Goal: Task Accomplishment & Management: Complete application form

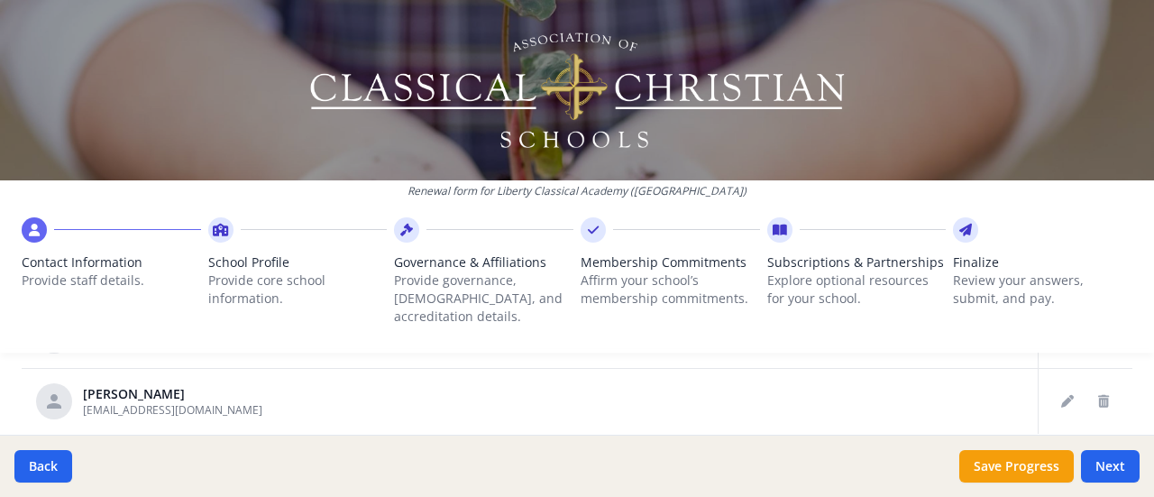
scroll to position [1185, 0]
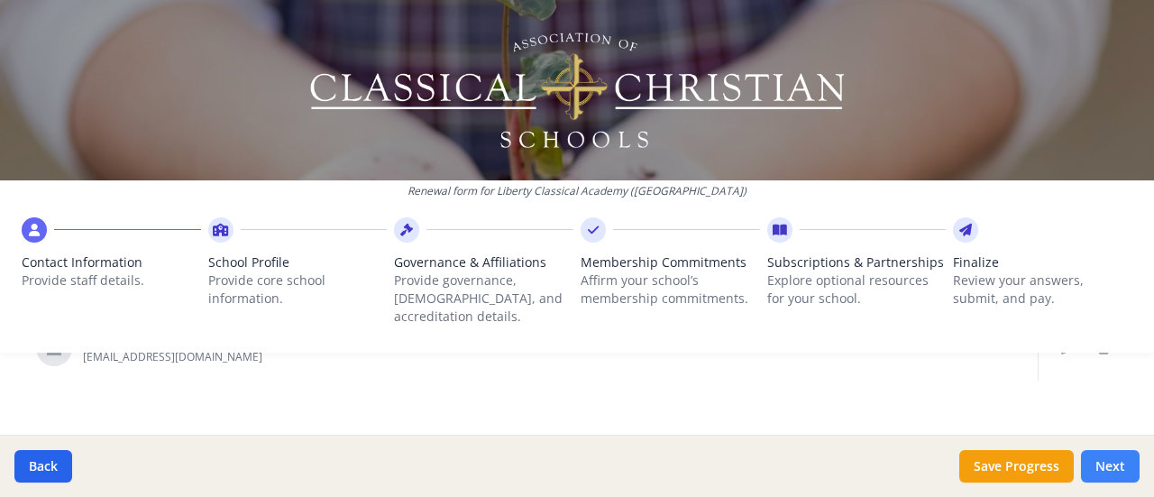
click at [1112, 475] on button "Next" at bounding box center [1110, 466] width 59 height 32
type input "[PHONE_NUMBER]"
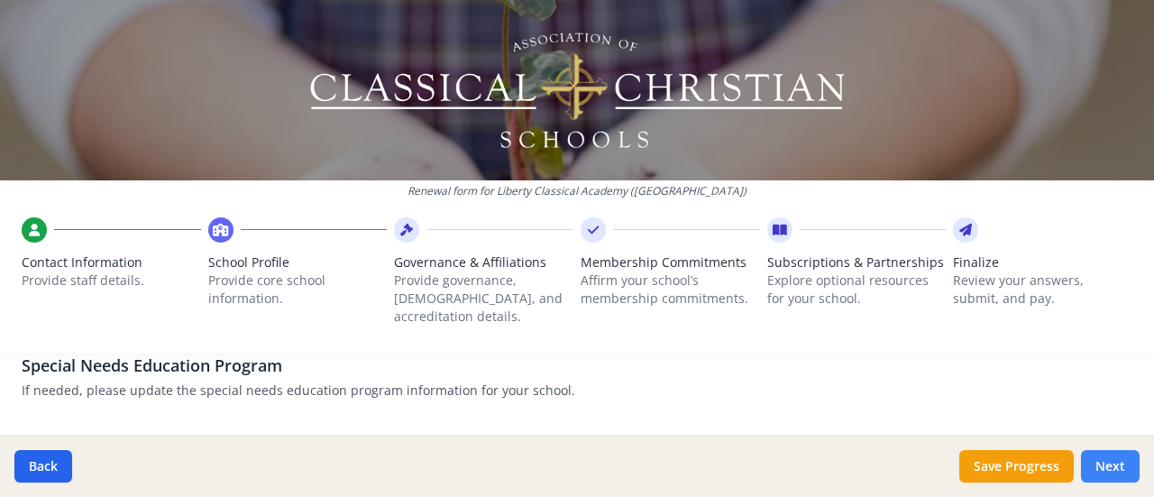
scroll to position [2092, 0]
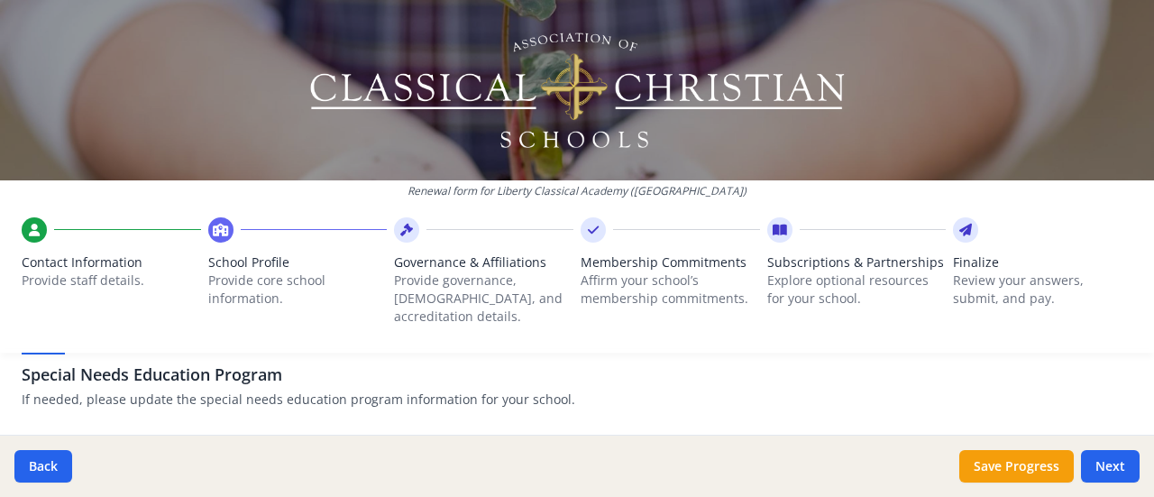
click at [663, 393] on div "Special Needs Education Program If needed, please update the special needs educ…" at bounding box center [577, 370] width 1111 height 96
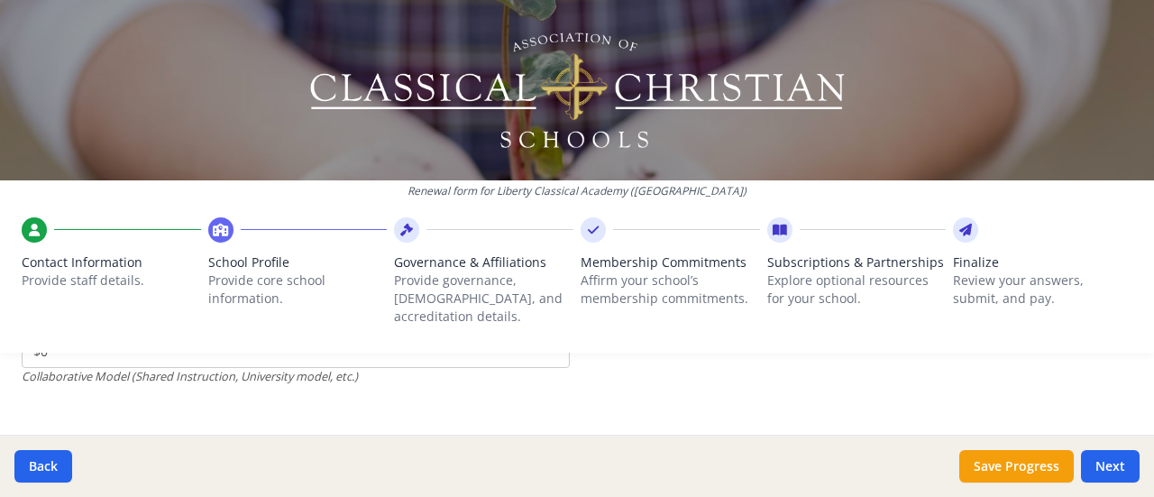
scroll to position [6234, 0]
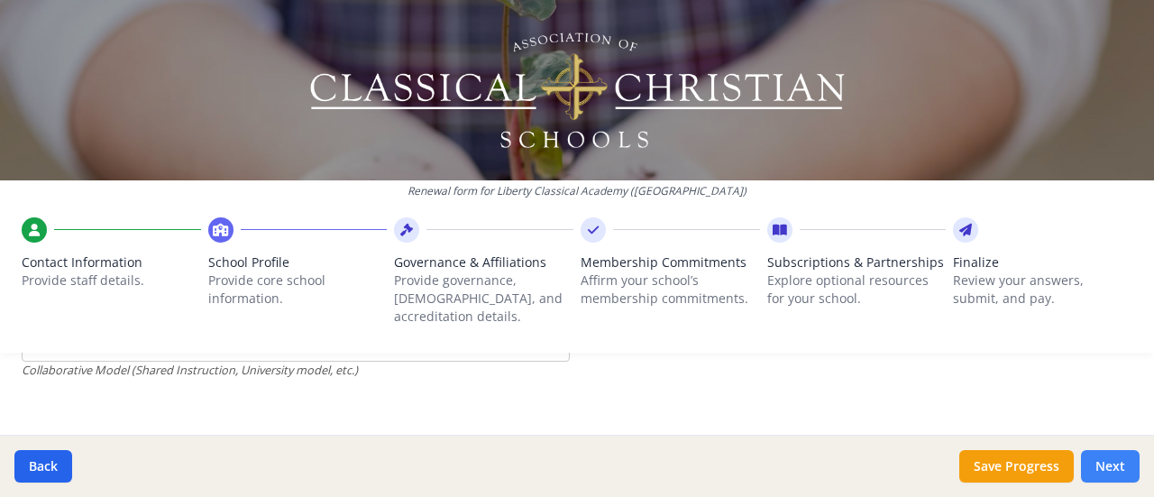
click at [1107, 480] on button "Next" at bounding box center [1110, 466] width 59 height 32
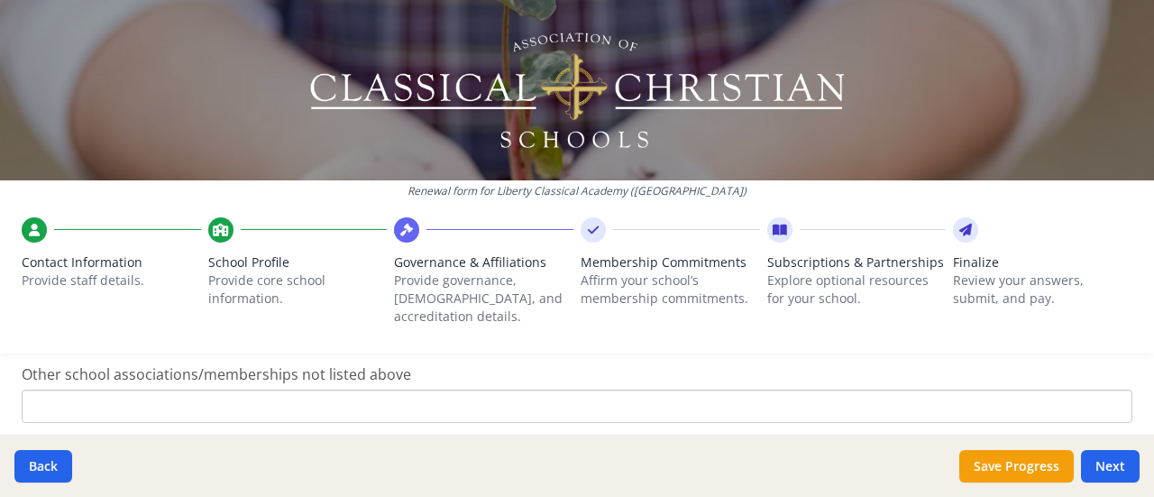
click at [49, 389] on input "Other school associations/memberships not listed above" at bounding box center [577, 405] width 1111 height 33
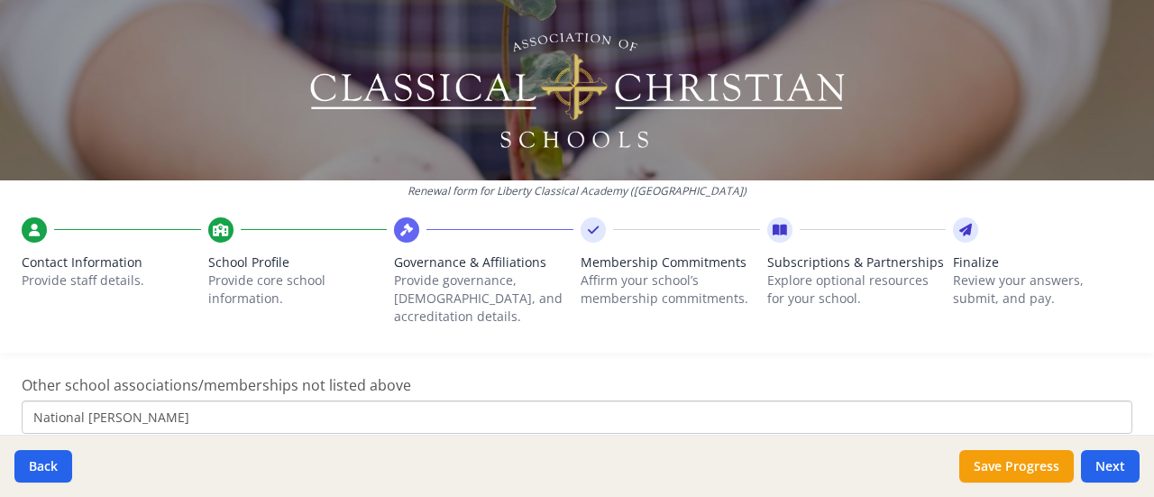
scroll to position [1322, 0]
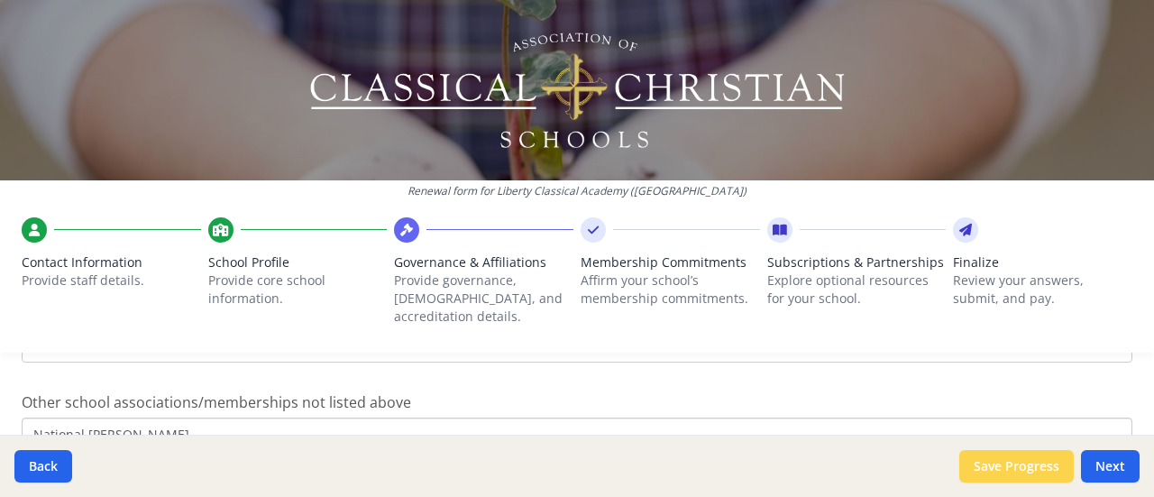
type input "National [PERSON_NAME]"
click at [1015, 472] on button "Save Progress" at bounding box center [1016, 466] width 114 height 32
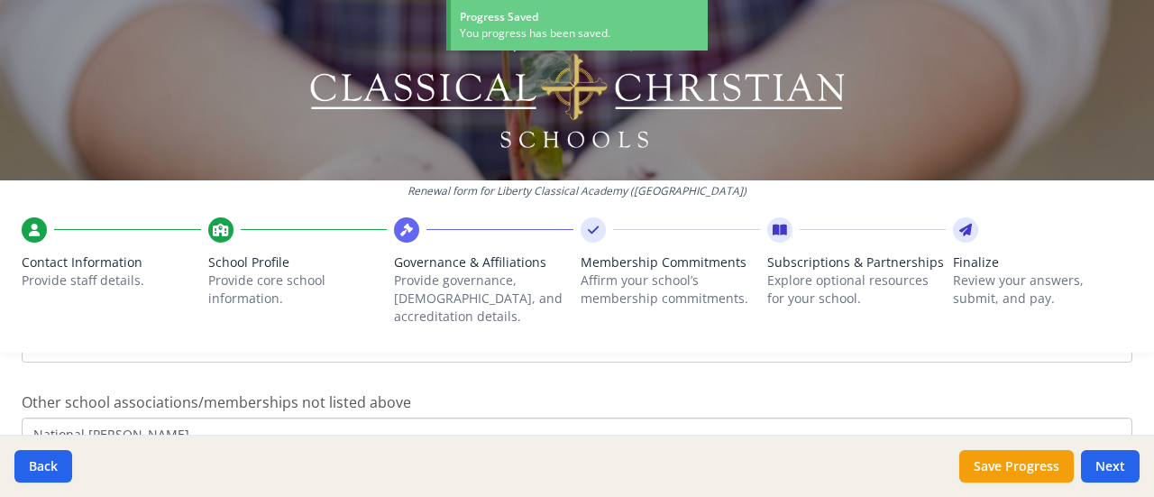
scroll to position [1394, 0]
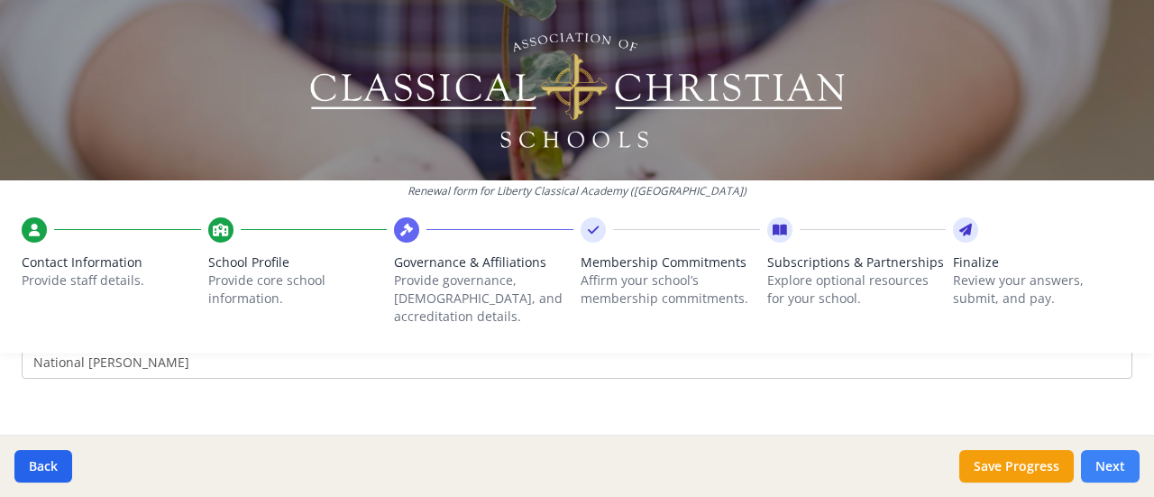
click at [1111, 476] on button "Next" at bounding box center [1110, 466] width 59 height 32
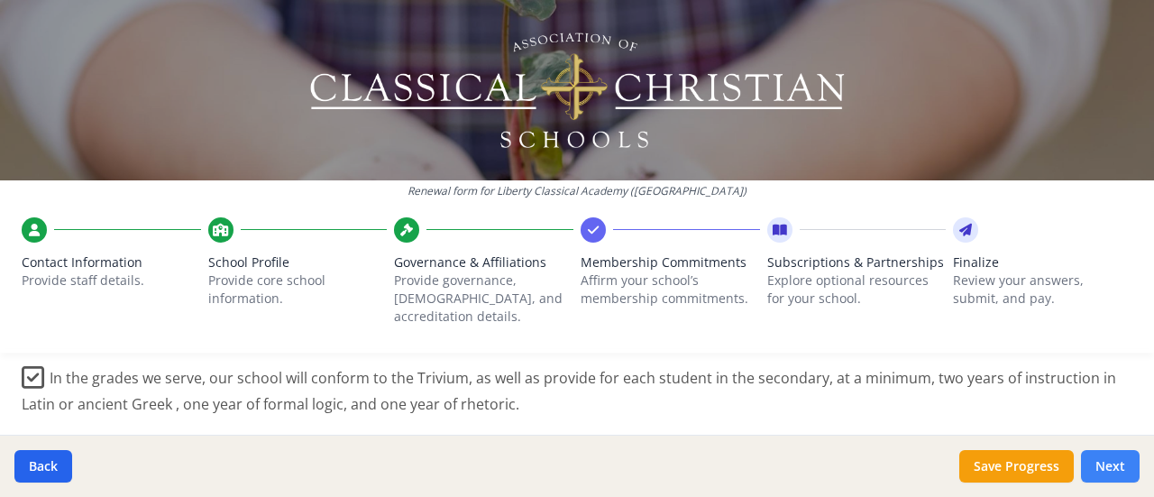
scroll to position [1428, 0]
click at [647, 396] on label "In the grades we serve, our school will conform to the Trivium, as well as prov…" at bounding box center [577, 384] width 1111 height 60
click at [0, 0] on input "In the grades we serve, our school will conform to the Trivium, as well as prov…" at bounding box center [0, 0] width 0 height 0
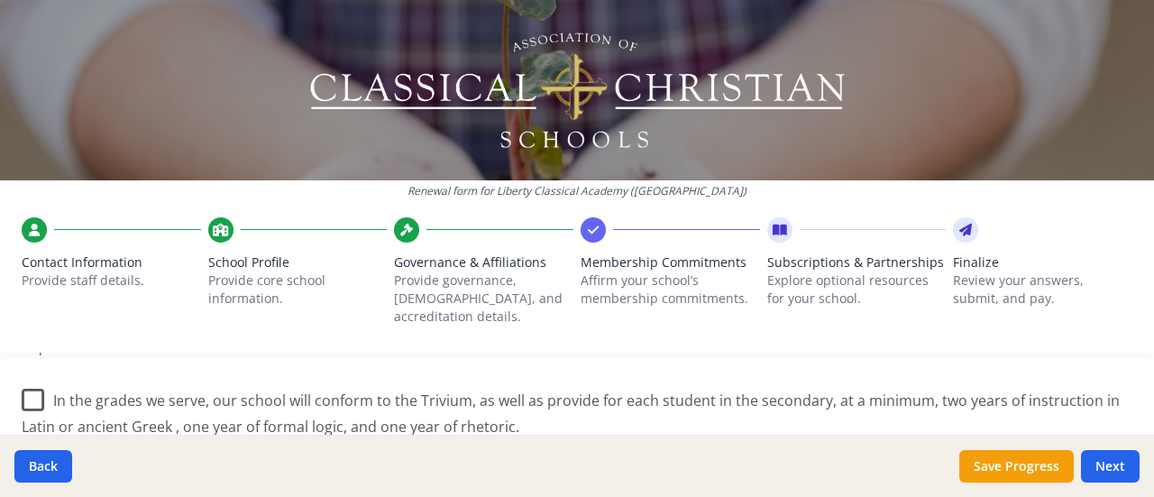
scroll to position [1401, 0]
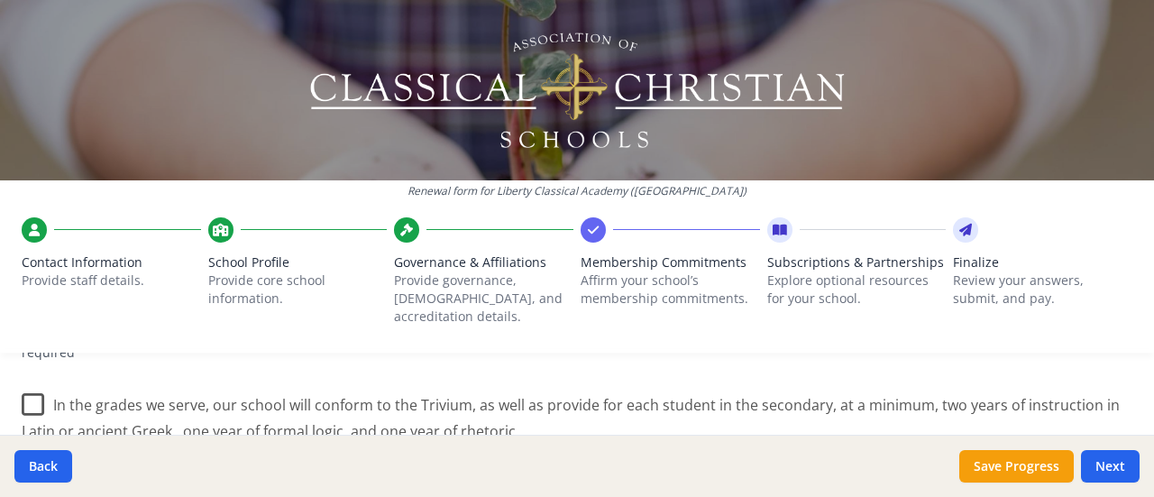
click at [32, 386] on label "In the grades we serve, our school will conform to the Trivium, as well as prov…" at bounding box center [577, 411] width 1111 height 60
click at [0, 0] on input "In the grades we serve, our school will conform to the Trivium, as well as prov…" at bounding box center [0, 0] width 0 height 0
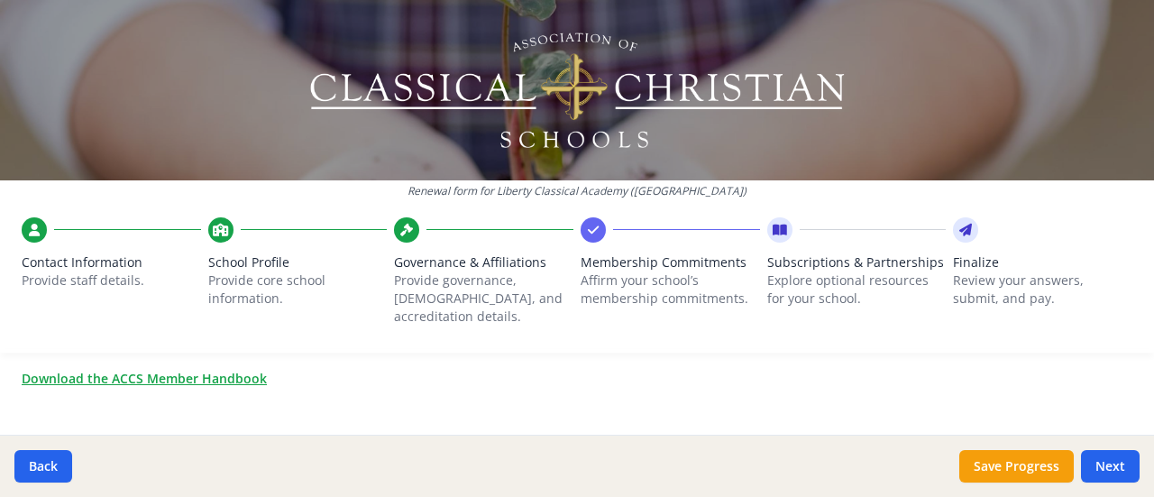
scroll to position [1643, 0]
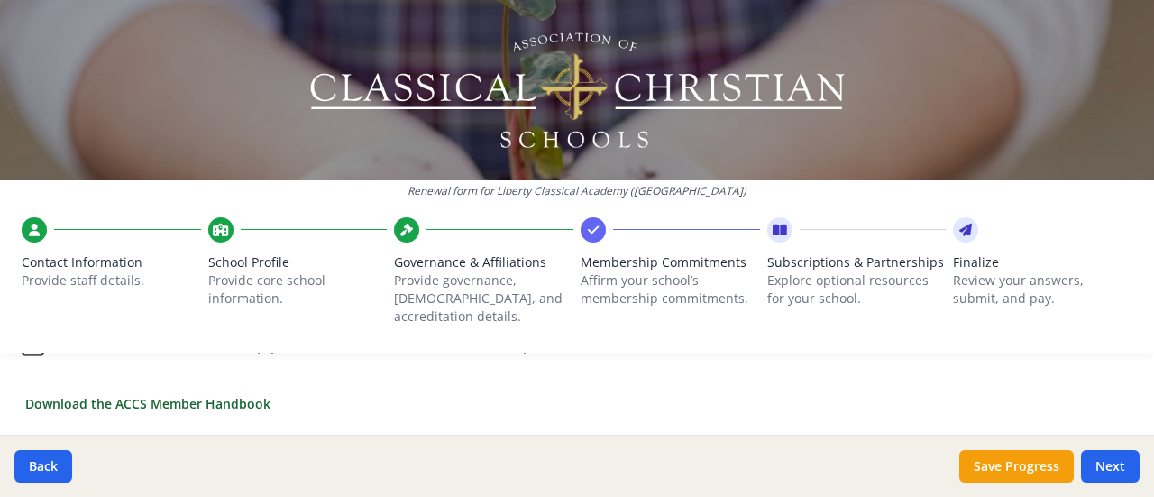
click at [90, 394] on link "Download the ACCS Member Handbook" at bounding box center [147, 403] width 245 height 19
click at [1120, 463] on button "Next" at bounding box center [1110, 466] width 59 height 32
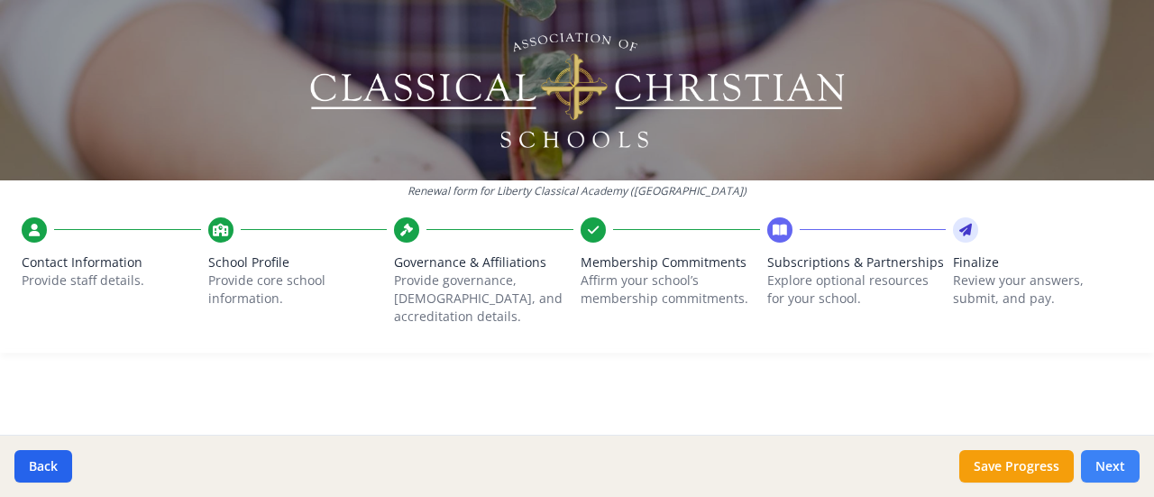
scroll to position [1559, 0]
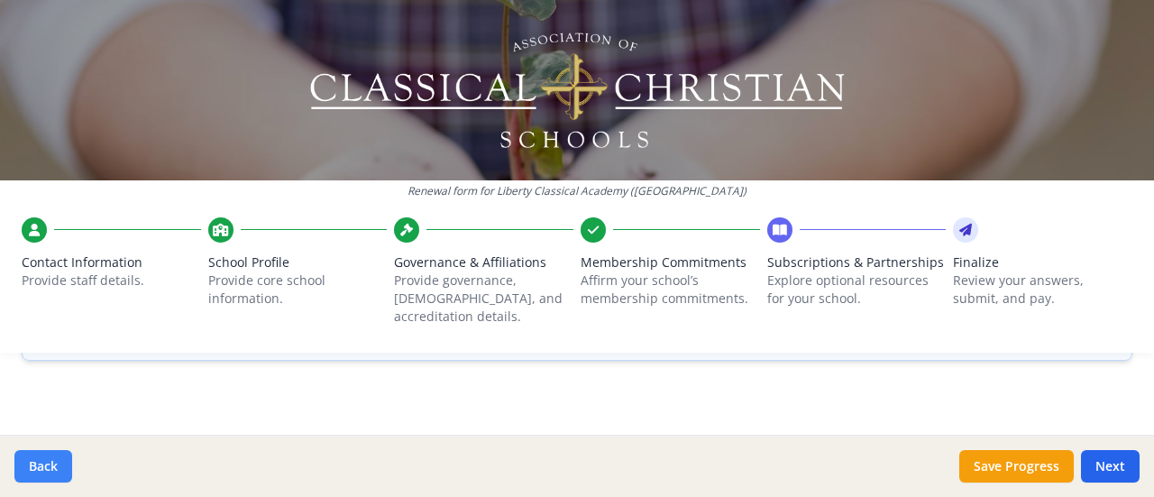
click at [45, 466] on button "Back" at bounding box center [43, 466] width 58 height 32
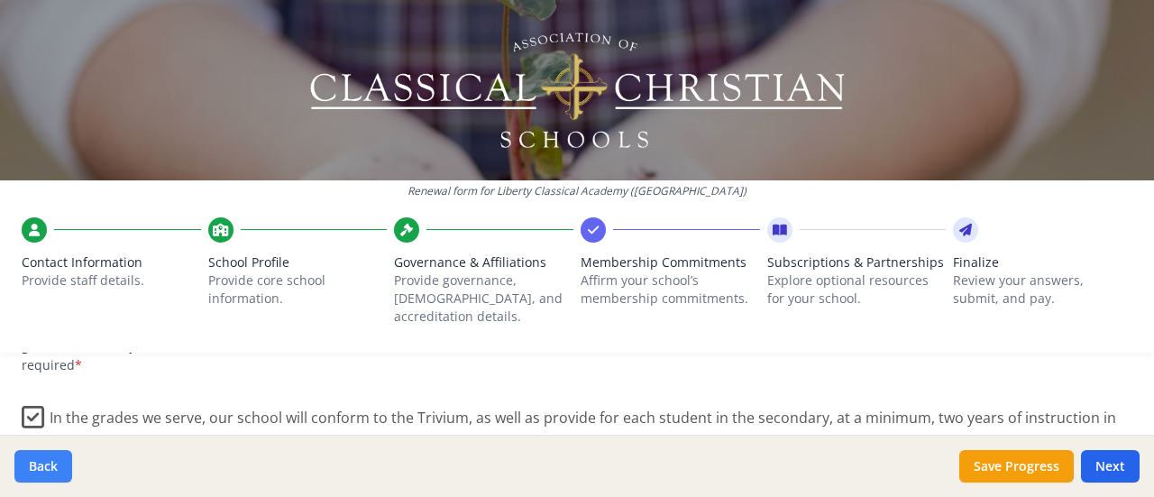
scroll to position [1387, 0]
click at [1121, 468] on button "Next" at bounding box center [1110, 466] width 59 height 32
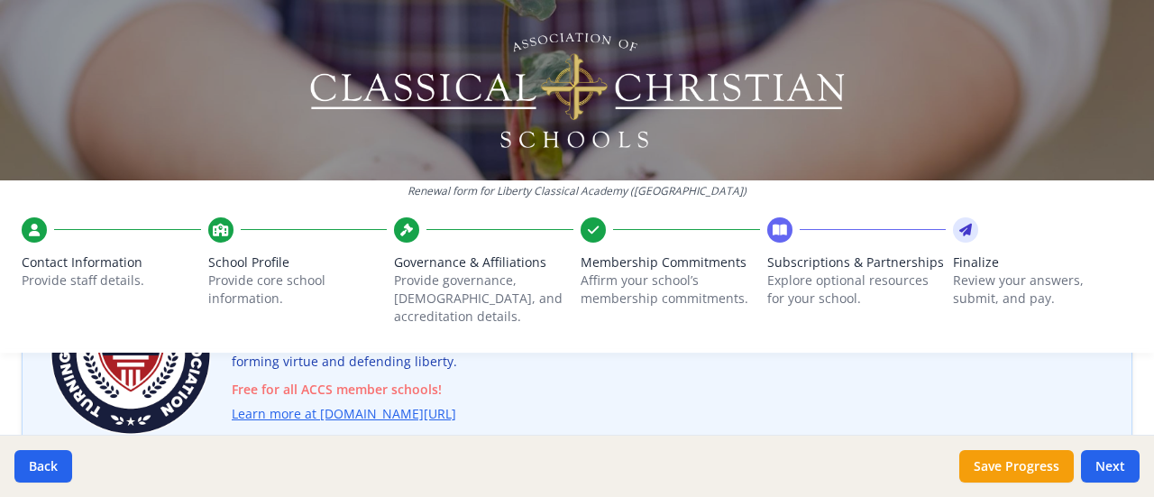
scroll to position [211, 0]
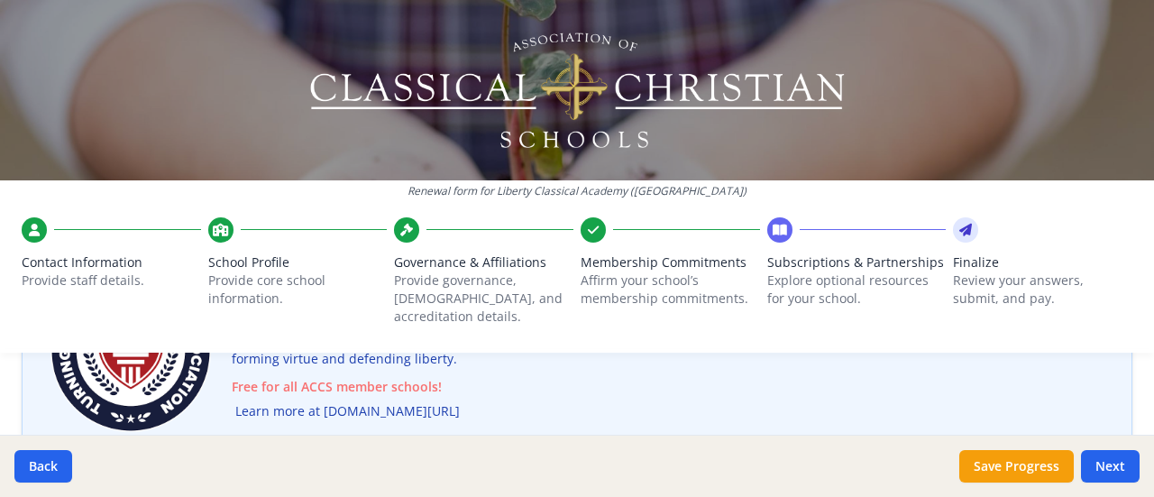
click at [375, 401] on link "Learn more at [DOMAIN_NAME][URL]" at bounding box center [347, 411] width 224 height 21
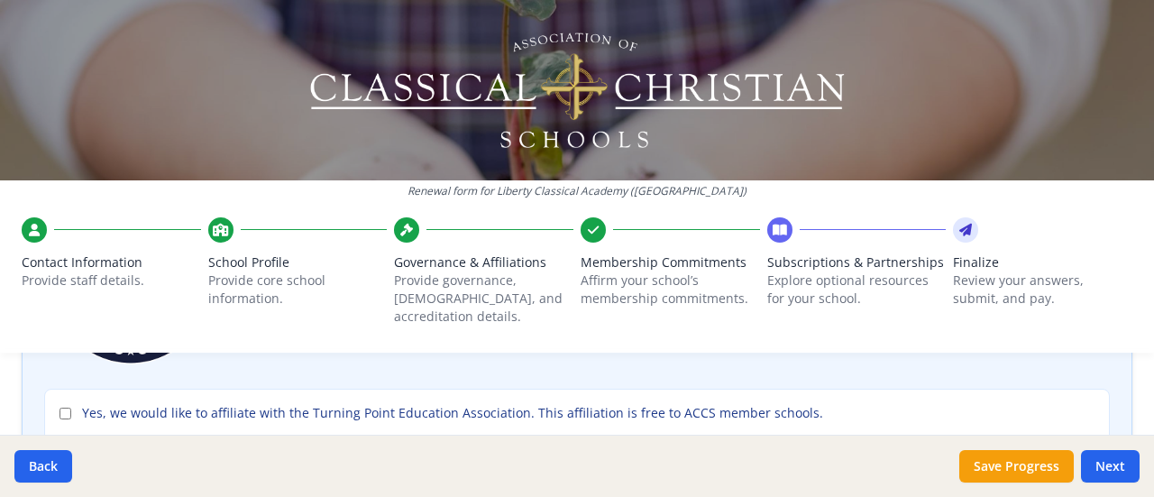
scroll to position [292, 0]
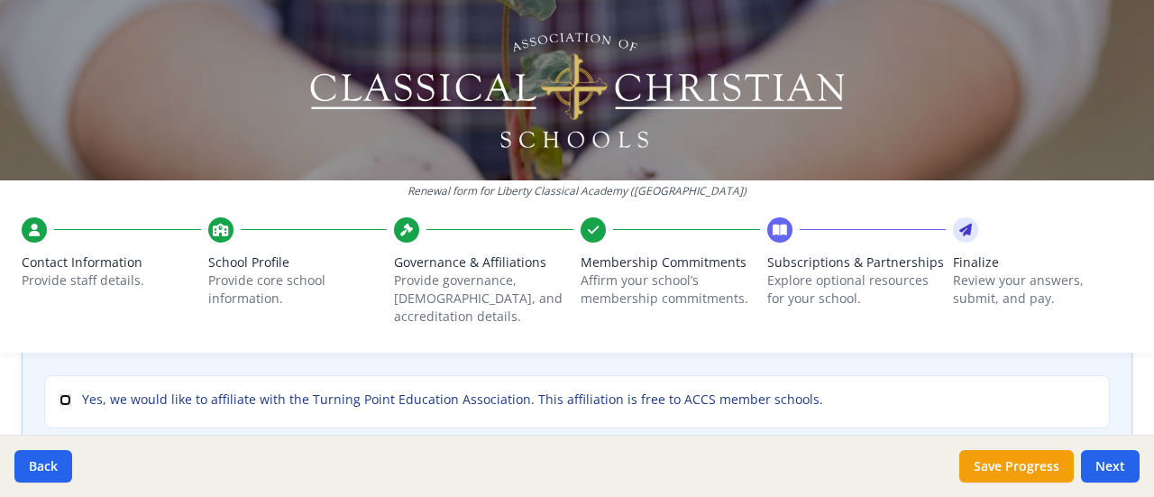
click at [69, 394] on input "Yes, we would like to affiliate with the Turning Point Education Association. T…" at bounding box center [65, 400] width 12 height 12
checkbox input "true"
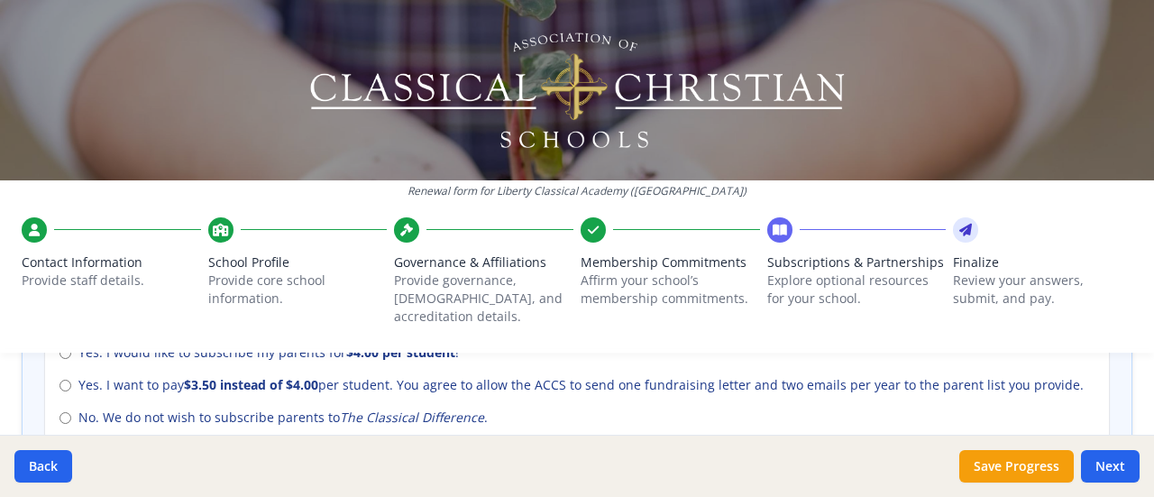
scroll to position [875, 0]
click at [67, 411] on input "No. We do not wish to subscribe parents to The Classical Difference ." at bounding box center [65, 417] width 12 height 12
radio input "true"
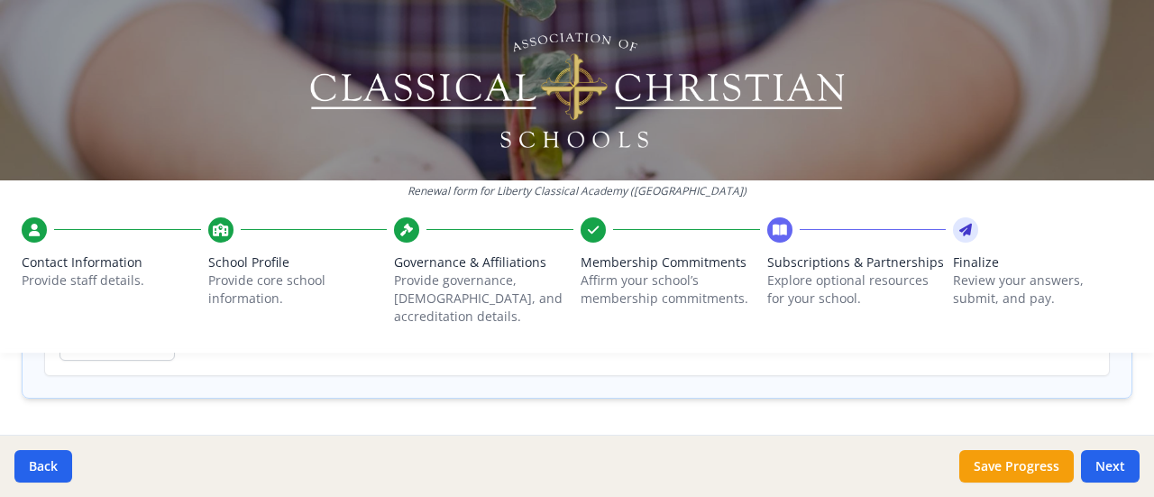
scroll to position [1559, 0]
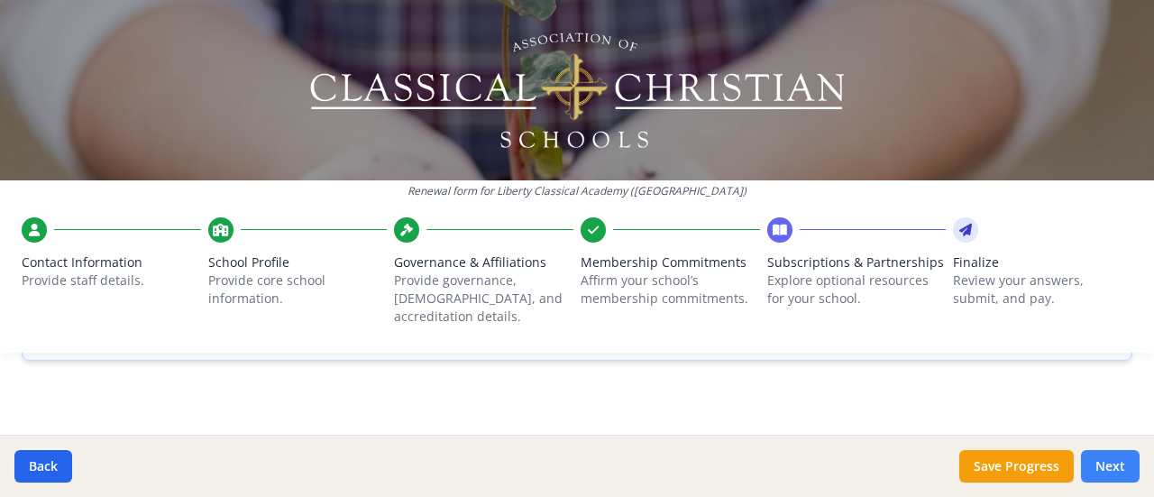
click at [1114, 478] on button "Next" at bounding box center [1110, 466] width 59 height 32
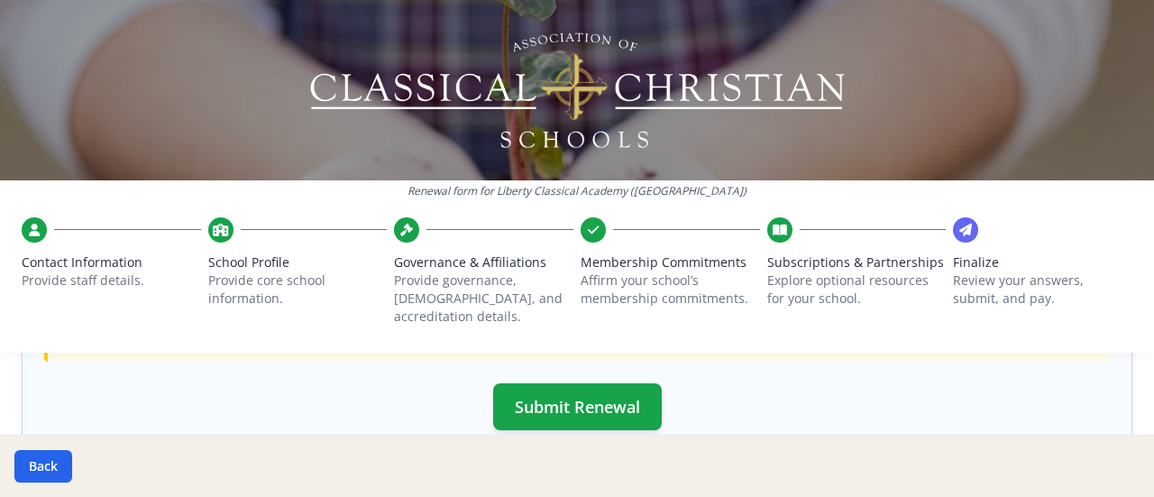
scroll to position [704, 0]
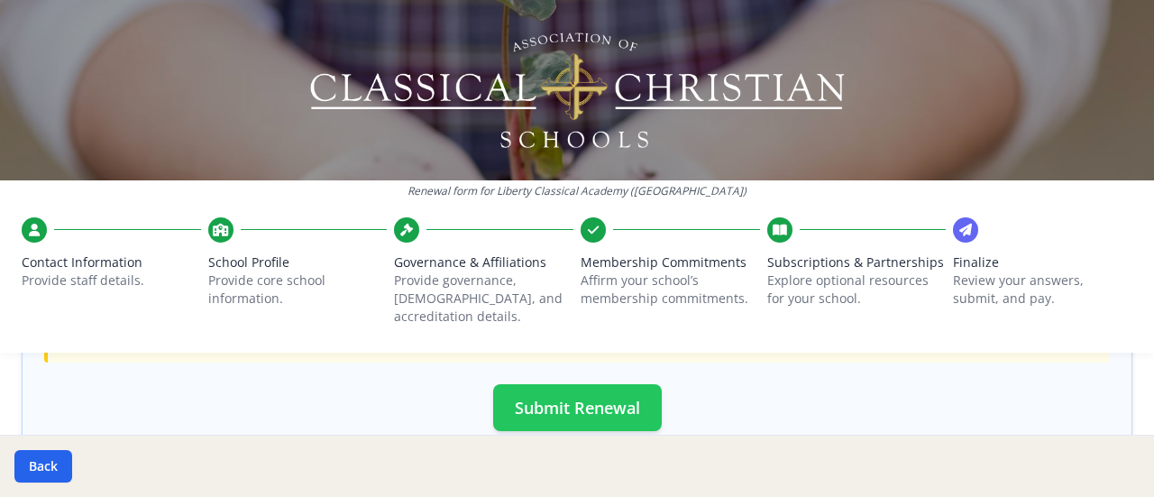
click at [595, 392] on button "Submit Renewal" at bounding box center [577, 407] width 169 height 47
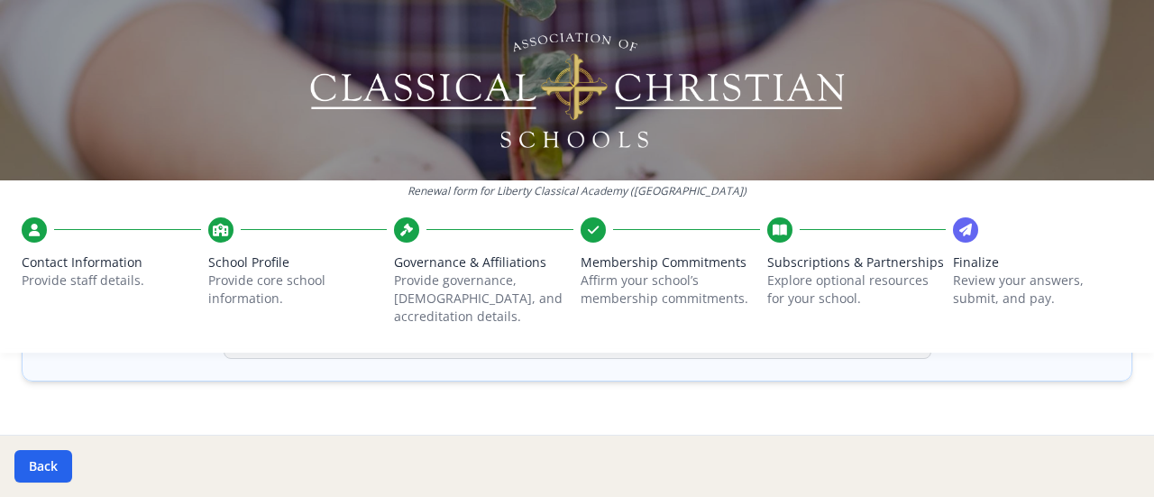
scroll to position [794, 0]
